Goal: Browse casually: Explore the website without a specific task or goal

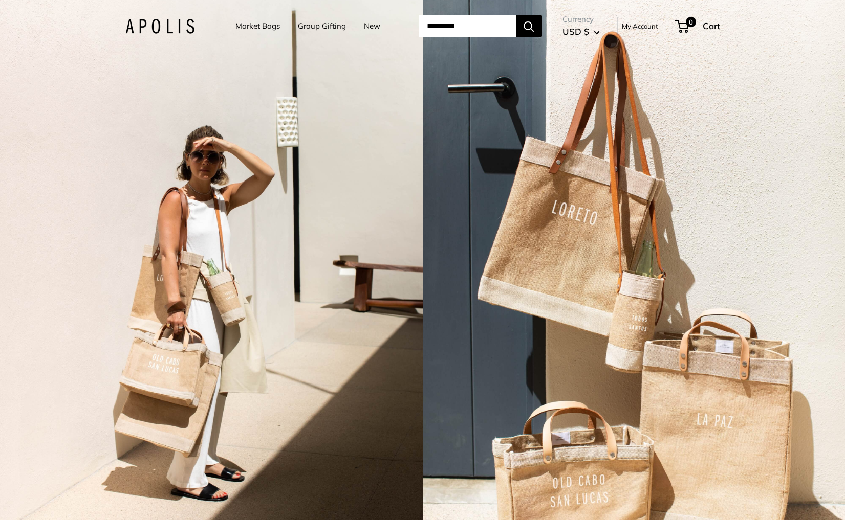
click at [308, 250] on div "2 / 7" at bounding box center [211, 260] width 423 height 520
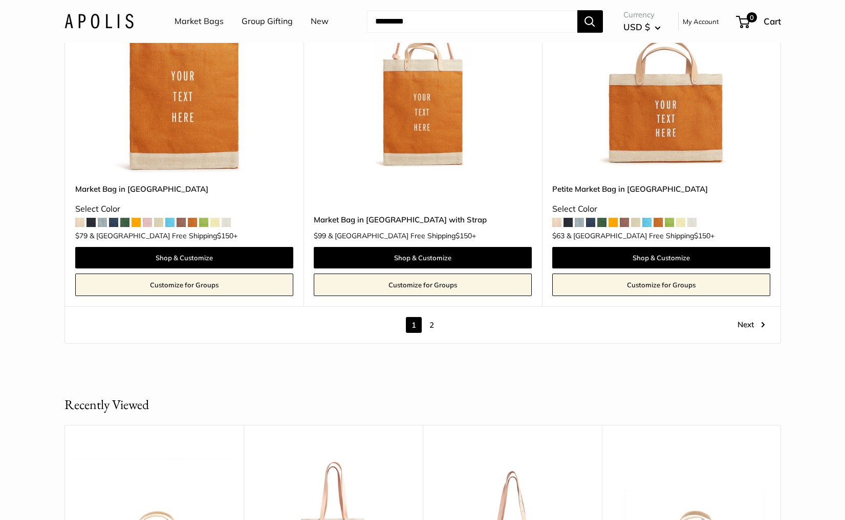
scroll to position [5993, 0]
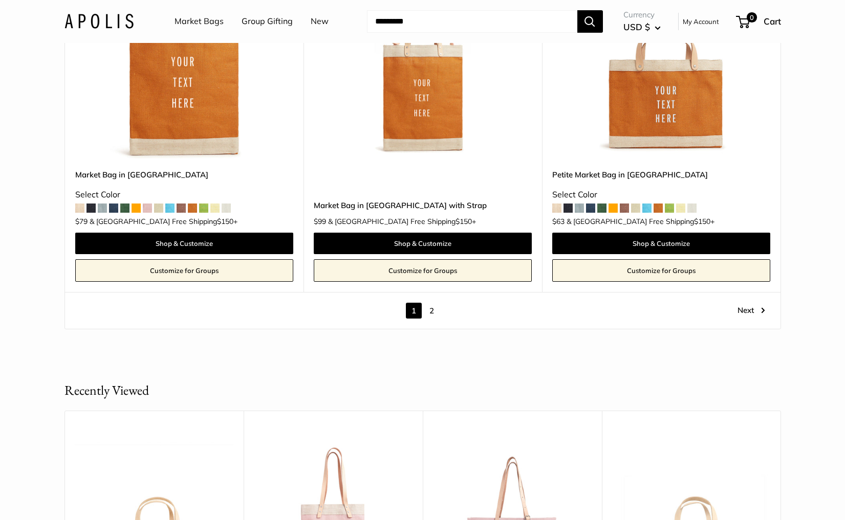
click at [430, 303] on link "2" at bounding box center [432, 311] width 16 height 16
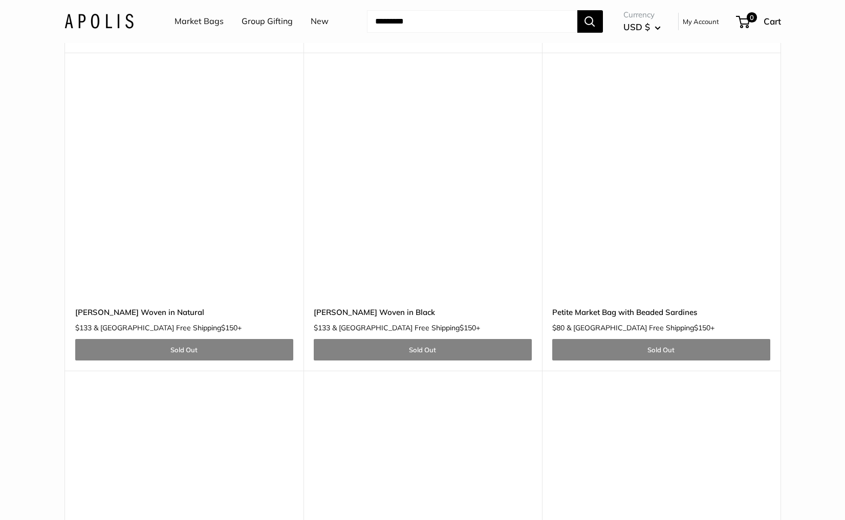
scroll to position [1438, 0]
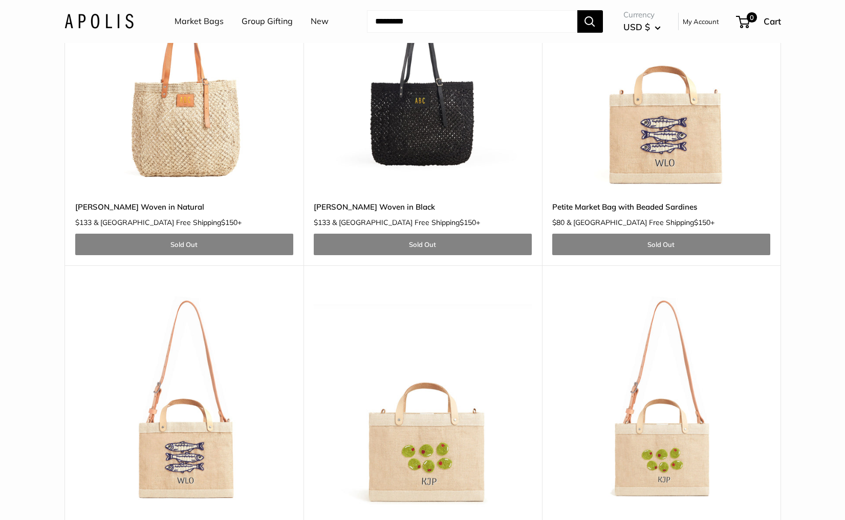
click at [0, 0] on img at bounding box center [0, 0] width 0 height 0
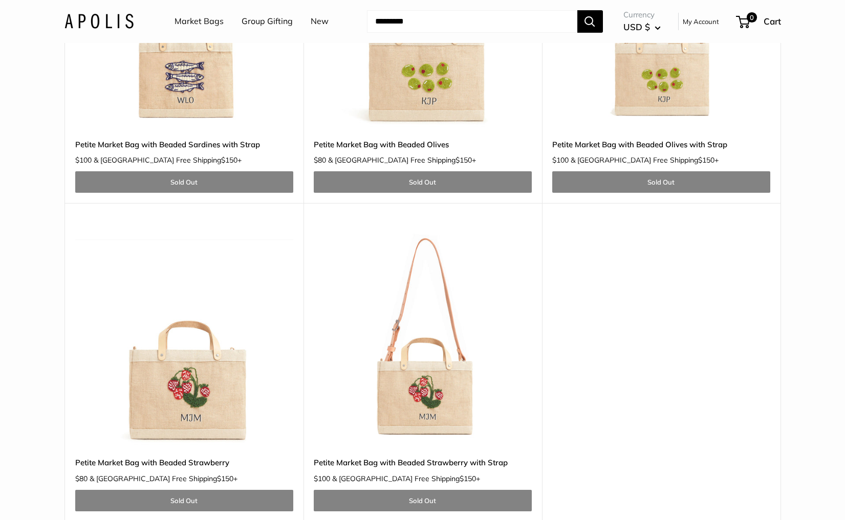
scroll to position [1820, 0]
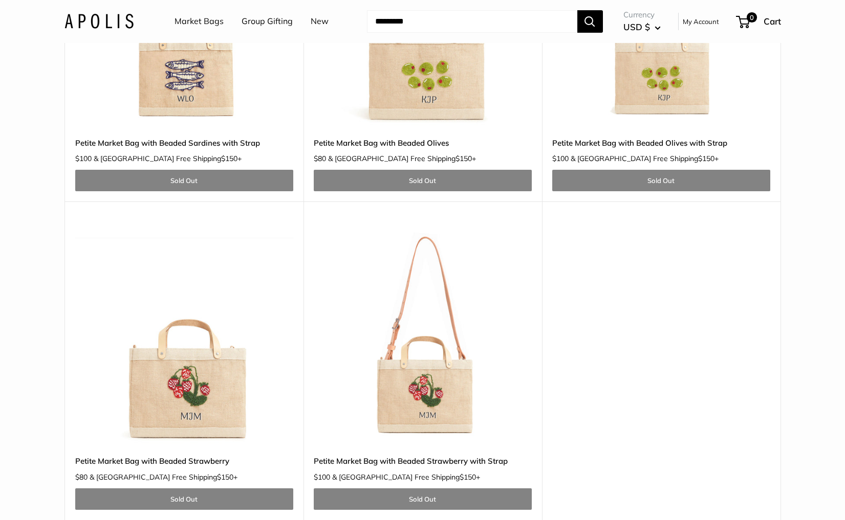
click at [0, 0] on img at bounding box center [0, 0] width 0 height 0
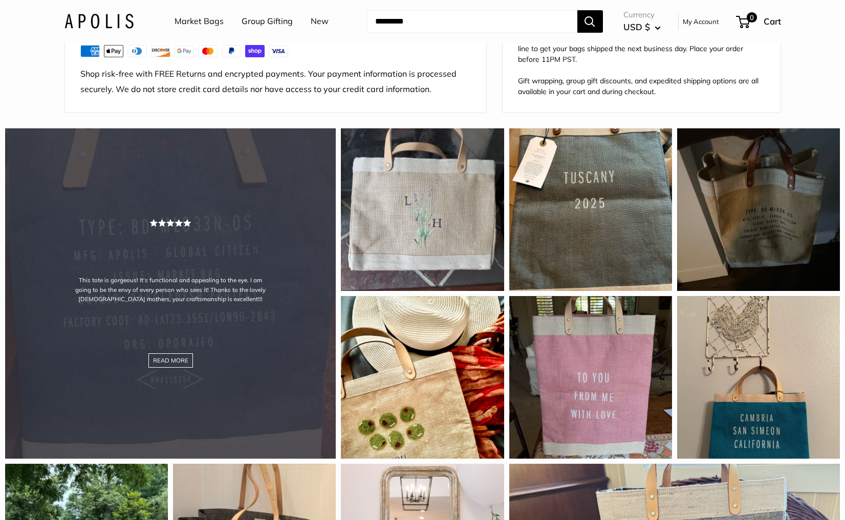
scroll to position [889, 0]
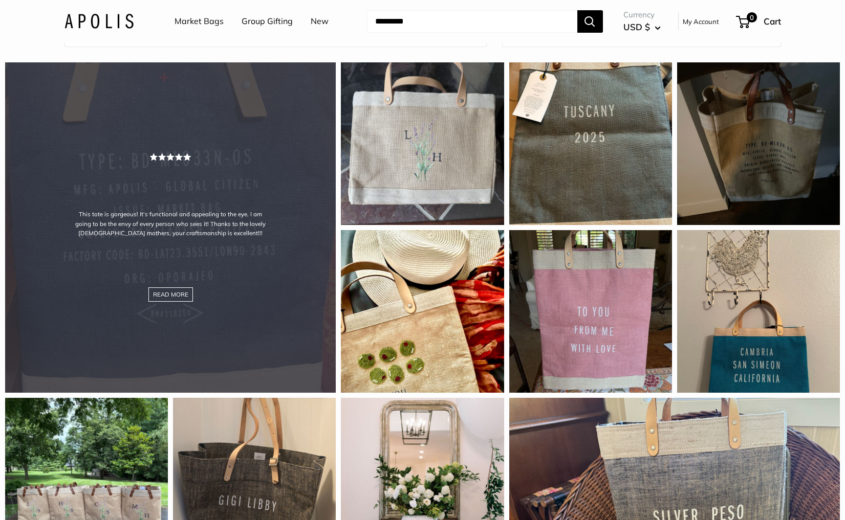
click at [203, 226] on div "This tote is gorgeous! It’s functional and appealing to the eye. I am going to …" at bounding box center [170, 227] width 331 height 331
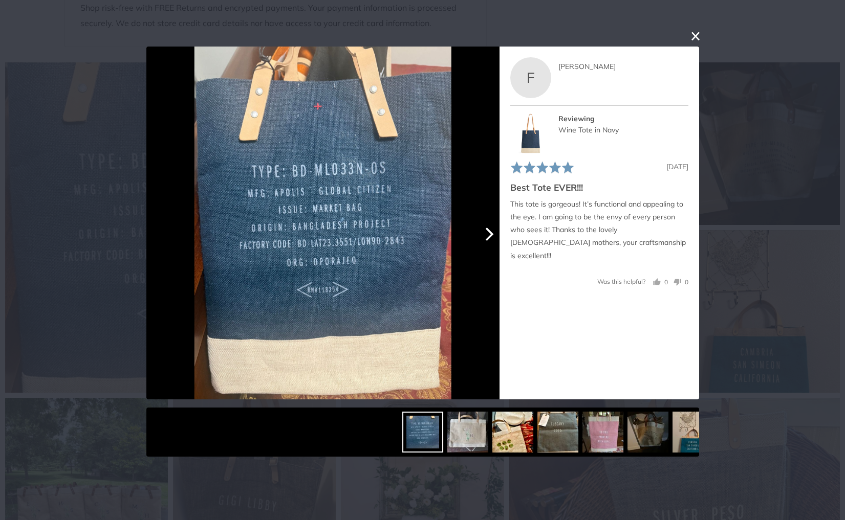
click at [492, 233] on icon "Next" at bounding box center [487, 234] width 13 height 13
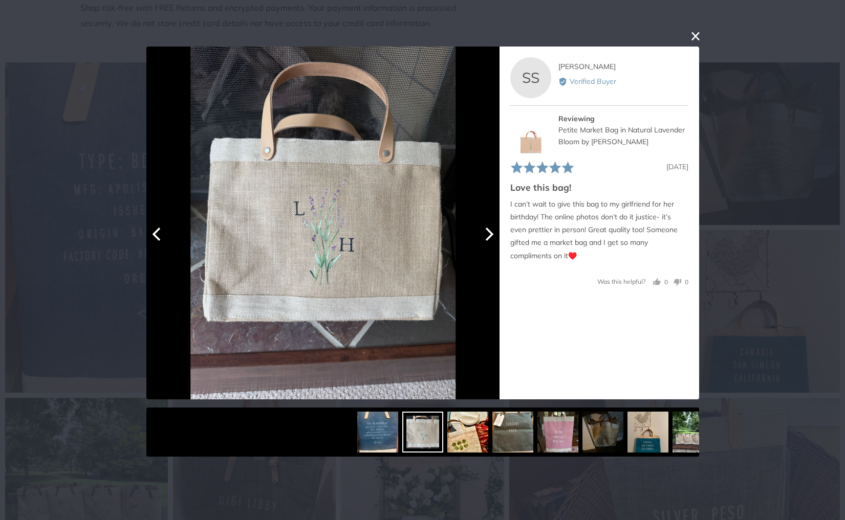
click at [492, 233] on icon "Next" at bounding box center [487, 234] width 13 height 13
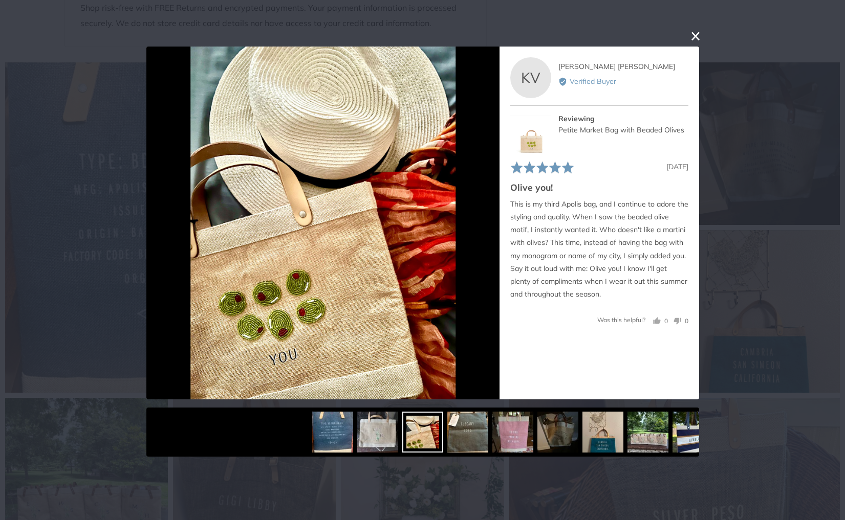
click at [694, 31] on button "close this modal window" at bounding box center [695, 36] width 12 height 12
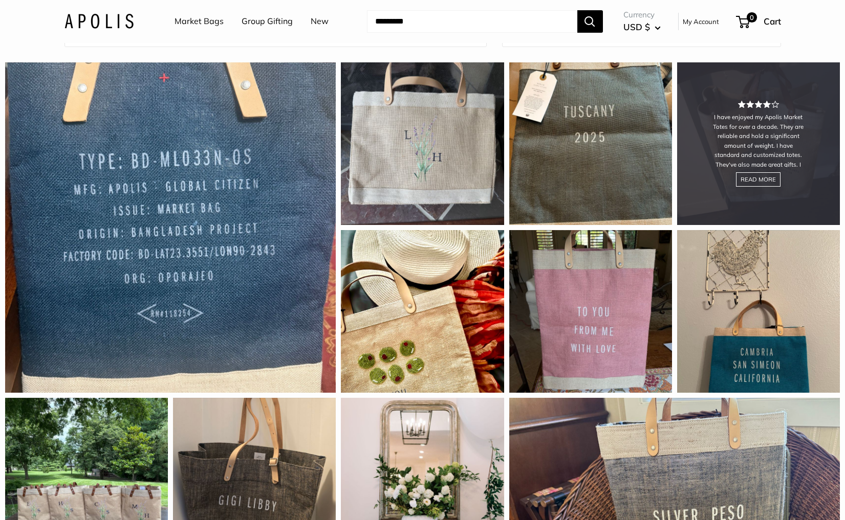
click at [695, 204] on div "I have enjoyed my Apolis Market Totes for over a decade. They are reliable and …" at bounding box center [758, 143] width 163 height 163
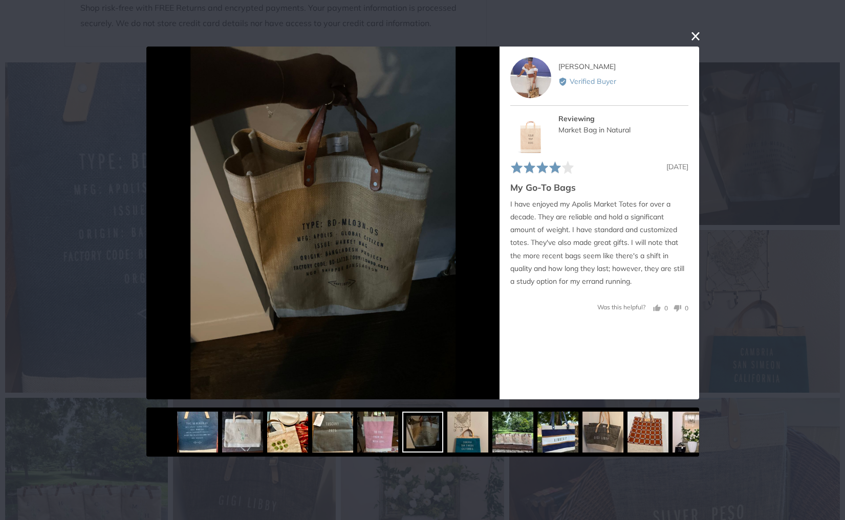
click at [693, 37] on button "close this modal window" at bounding box center [695, 36] width 12 height 12
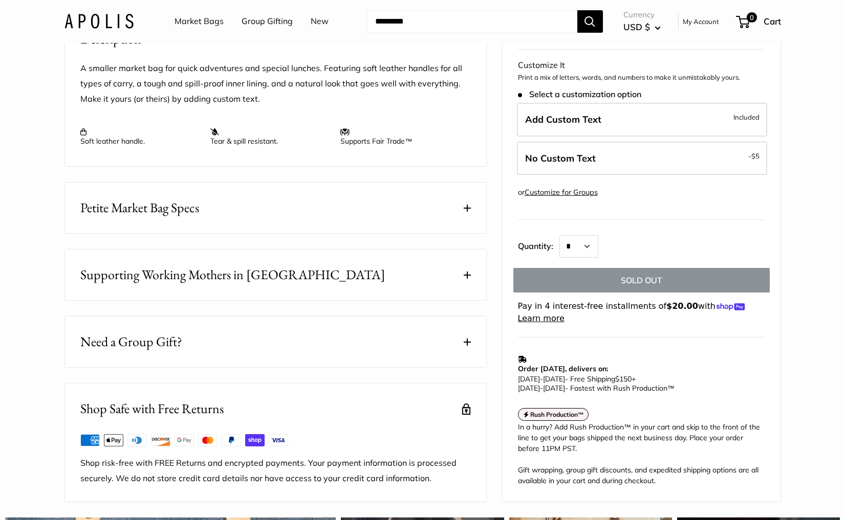
scroll to position [0, 0]
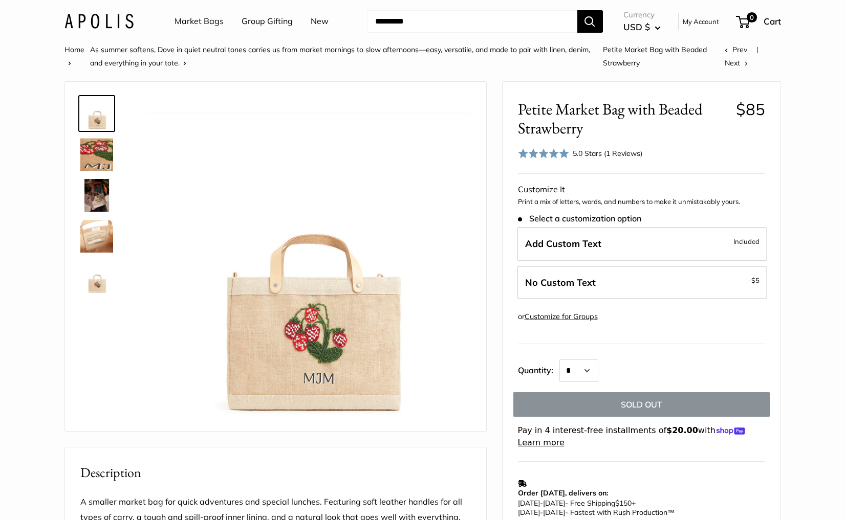
click at [103, 23] on img at bounding box center [98, 21] width 69 height 15
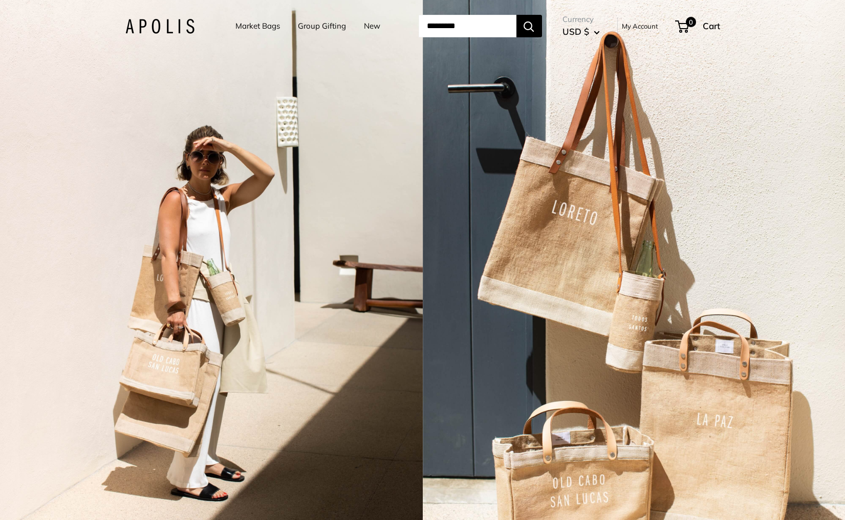
click at [219, 279] on div "2 / 7" at bounding box center [211, 260] width 423 height 520
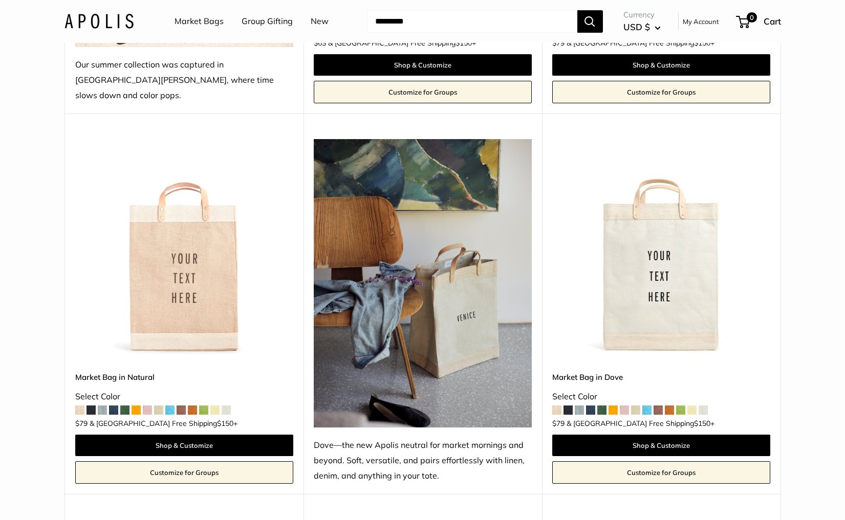
scroll to position [503, 0]
